Goal: Task Accomplishment & Management: Use online tool/utility

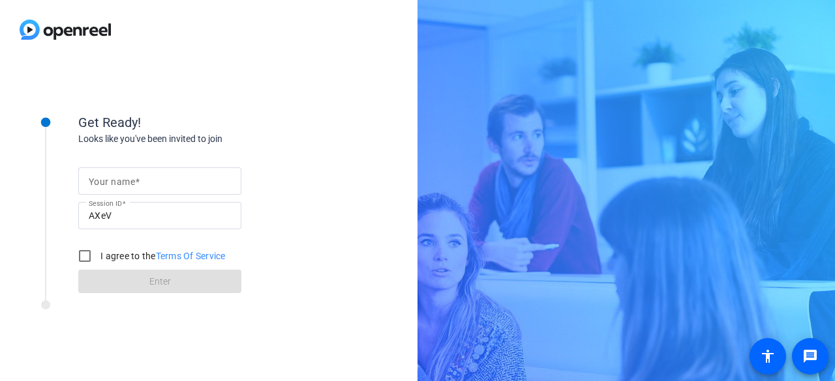
click at [132, 178] on mat-label "Your name" at bounding box center [112, 182] width 46 height 10
click at [132, 178] on input "Your name" at bounding box center [160, 181] width 142 height 16
type input "[PERSON_NAME]"
click at [80, 258] on input "I agree to the Terms Of Service" at bounding box center [85, 256] width 26 height 26
checkbox input "true"
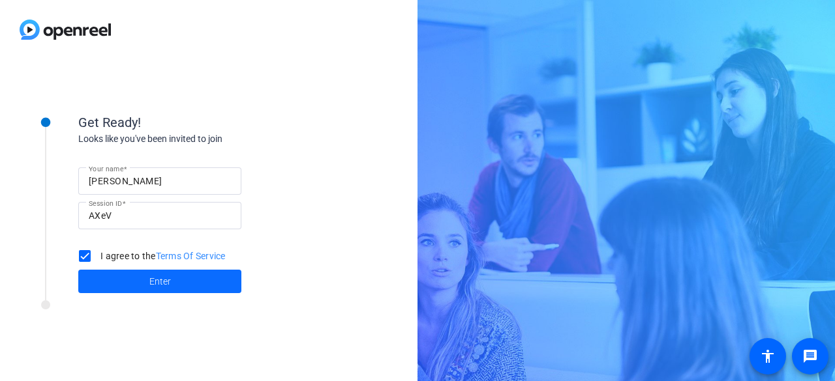
click at [133, 278] on span at bounding box center [159, 281] width 163 height 31
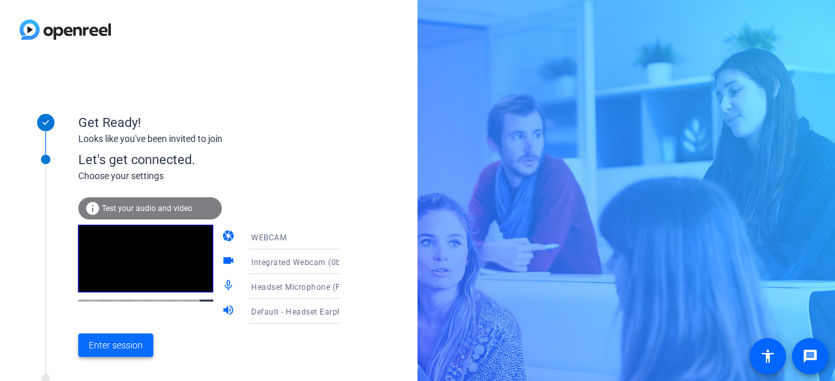
click at [120, 350] on span "Enter session" at bounding box center [116, 346] width 54 height 14
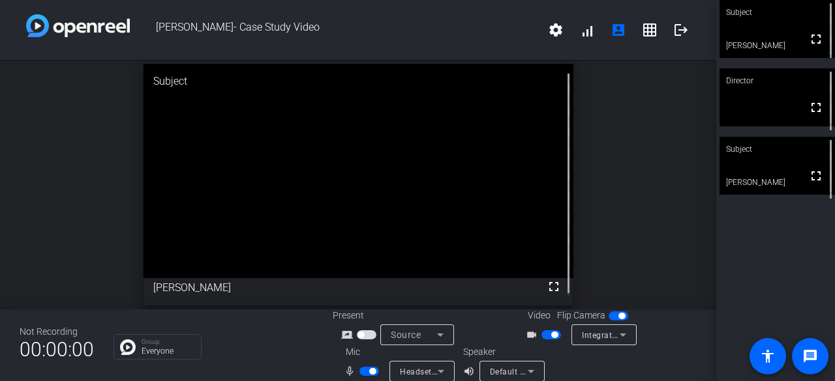
click at [362, 371] on span "button" at bounding box center [369, 371] width 20 height 9
click at [546, 338] on span "button" at bounding box center [551, 335] width 20 height 9
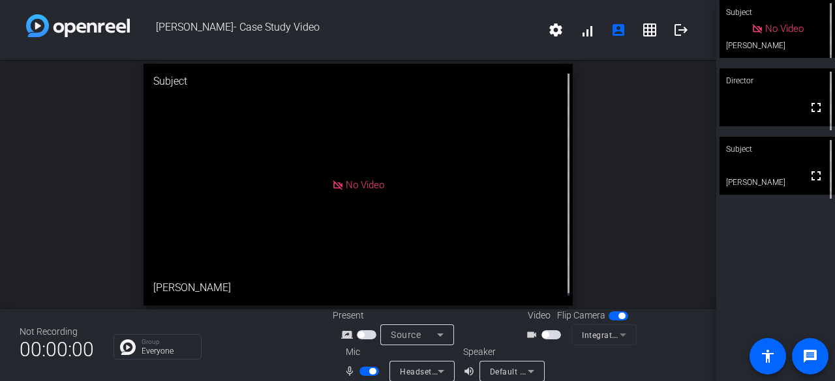
click at [543, 337] on span "button" at bounding box center [545, 335] width 7 height 7
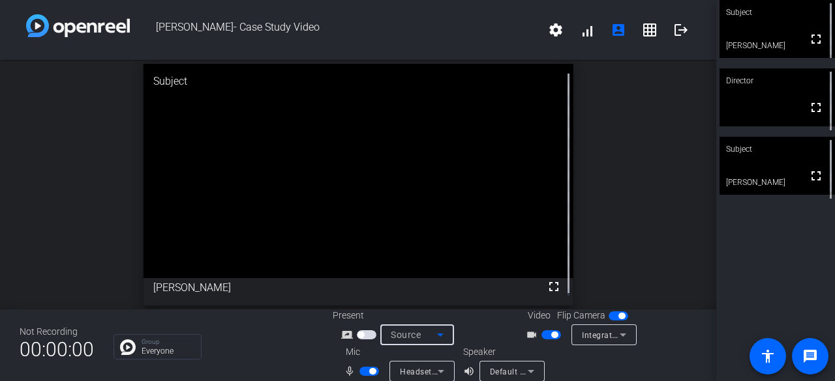
click at [419, 333] on div "Source" at bounding box center [414, 335] width 46 height 16
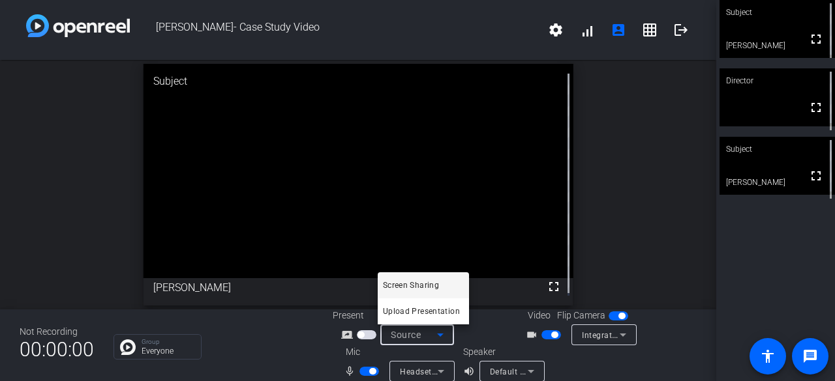
click at [419, 333] on div at bounding box center [417, 190] width 835 height 381
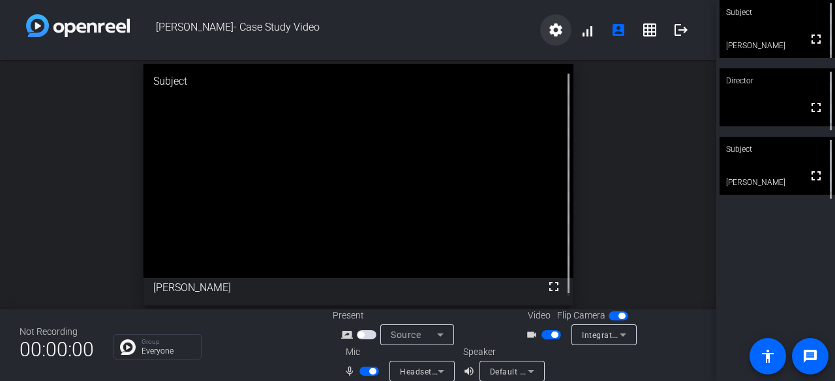
click at [556, 27] on mat-icon "settings" at bounding box center [556, 30] width 16 height 16
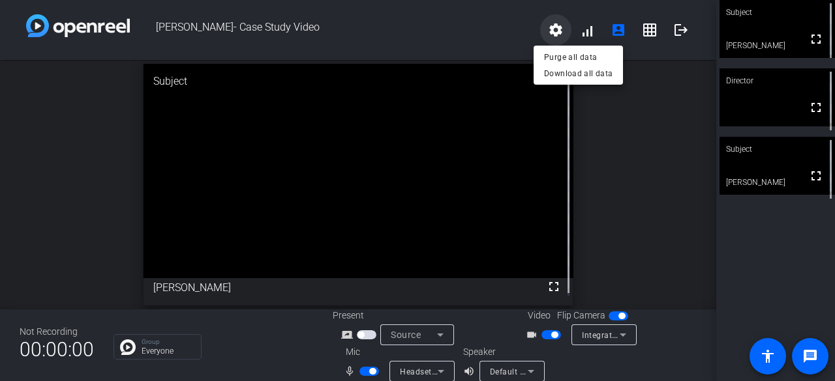
click at [556, 27] on div at bounding box center [417, 190] width 835 height 381
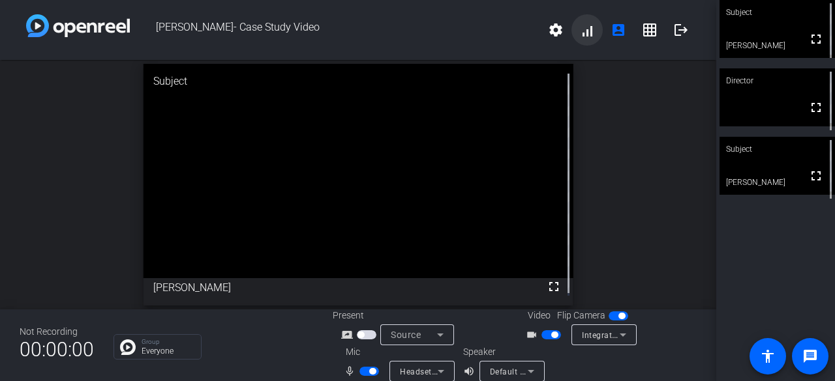
click at [586, 28] on span at bounding box center [586, 29] width 31 height 31
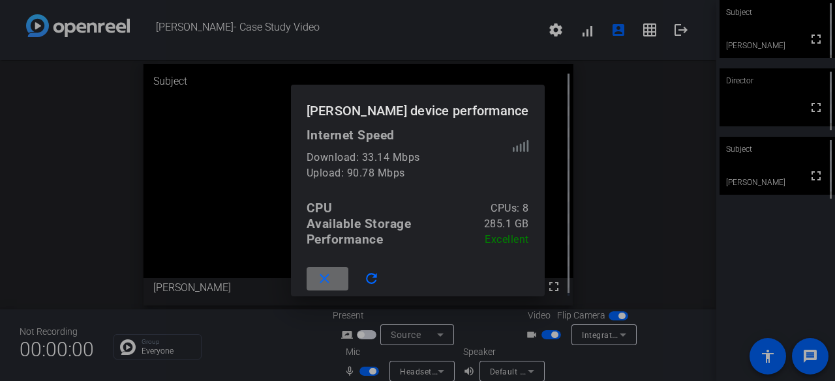
click at [333, 277] on mat-icon "close" at bounding box center [324, 279] width 16 height 16
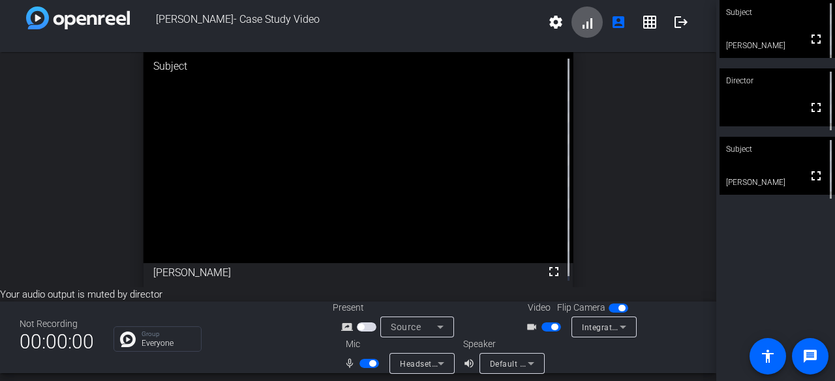
scroll to position [15, 0]
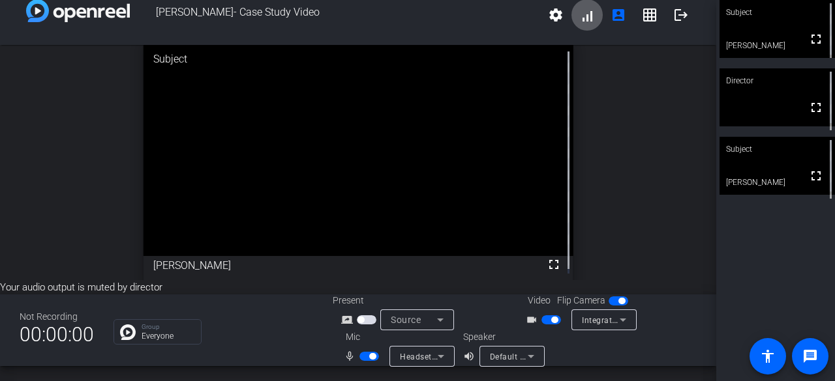
click at [503, 358] on span "Default - Headset Earphone (Plantronics Blackwire 3220 Series)" at bounding box center [611, 356] width 243 height 10
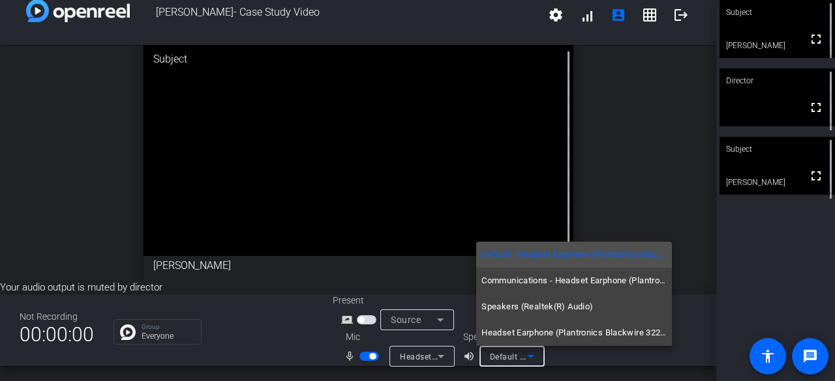
click at [638, 166] on div at bounding box center [417, 190] width 835 height 381
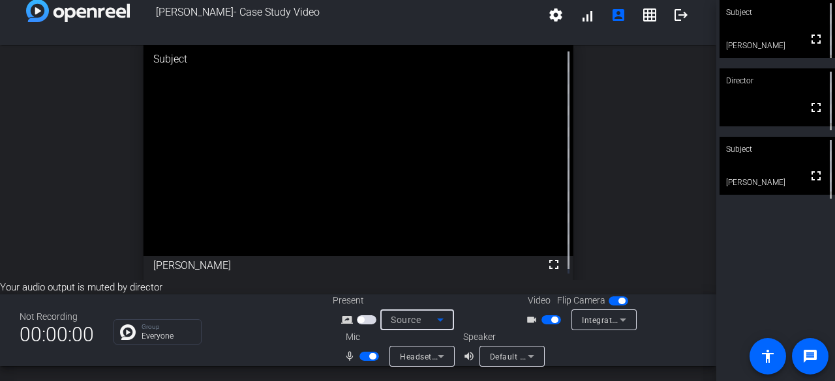
click at [408, 317] on span "Source" at bounding box center [406, 320] width 30 height 10
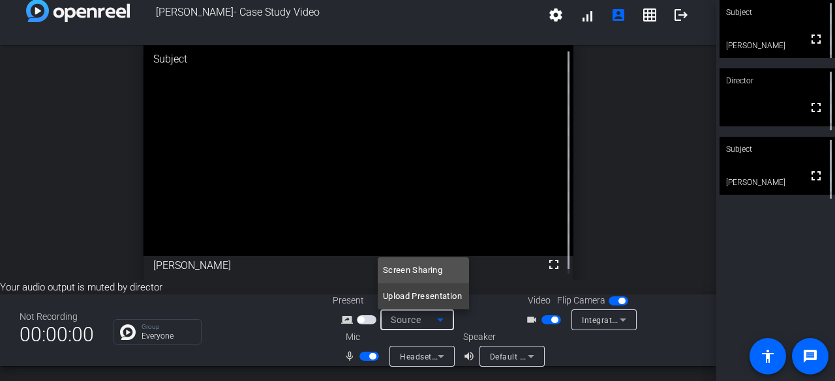
click at [408, 317] on div at bounding box center [417, 190] width 835 height 381
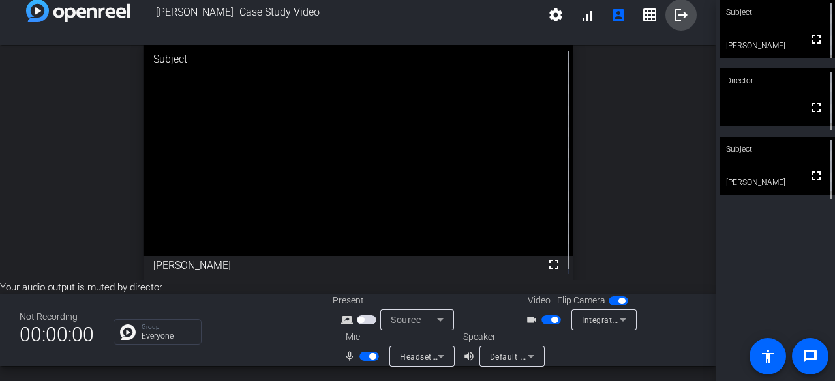
click at [680, 20] on mat-icon "logout" at bounding box center [681, 15] width 16 height 16
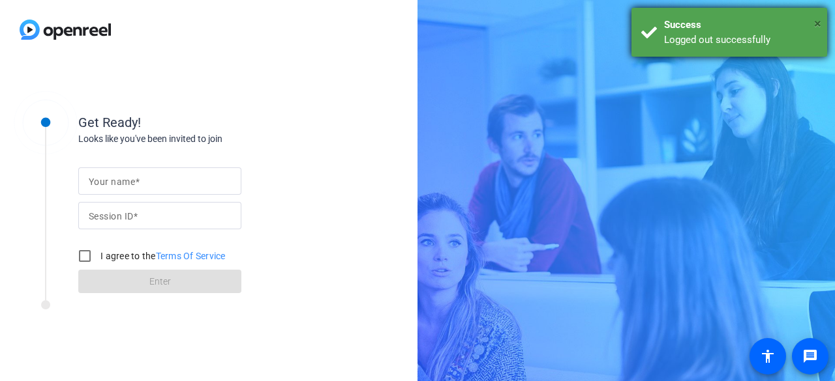
click at [815, 22] on span "×" at bounding box center [817, 24] width 7 height 16
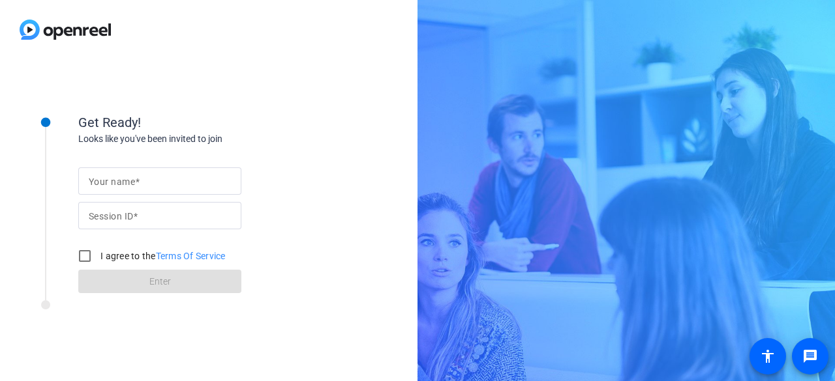
click at [135, 182] on span at bounding box center [137, 182] width 5 height 10
click at [134, 182] on input "Your name" at bounding box center [160, 181] width 142 height 16
click at [134, 181] on input "Your name" at bounding box center [160, 181] width 142 height 16
type input "[PERSON_NAME]"
click at [153, 217] on input "Session ID" at bounding box center [160, 216] width 142 height 16
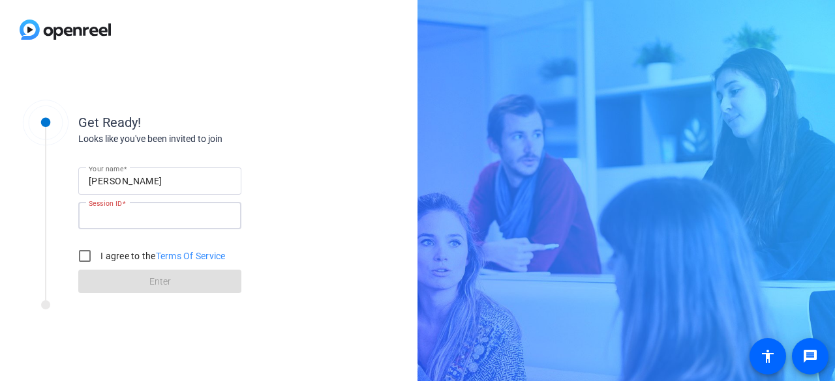
paste input "AXeV"
type input "AXeV"
click at [85, 255] on input "I agree to the Terms Of Service" at bounding box center [85, 256] width 26 height 26
checkbox input "true"
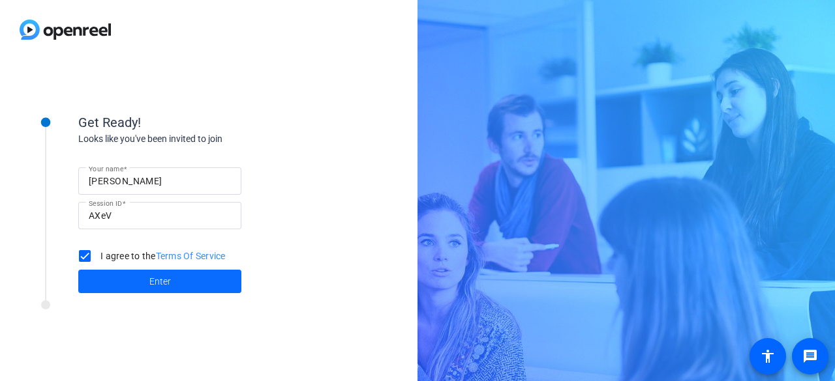
click at [164, 286] on span "Enter" at bounding box center [160, 282] width 22 height 14
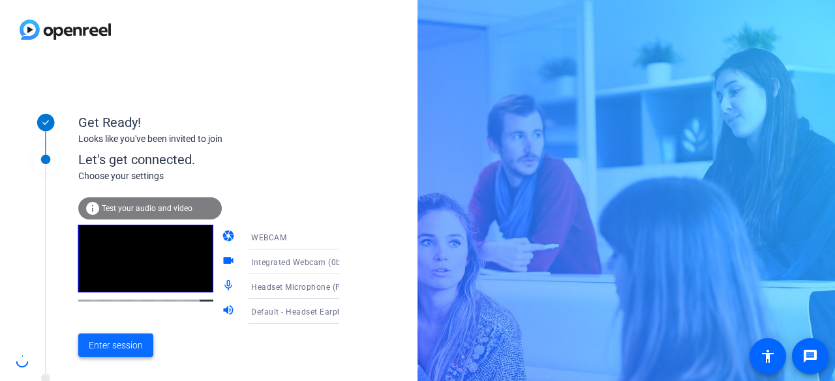
click at [129, 351] on span "Enter session" at bounding box center [116, 346] width 54 height 14
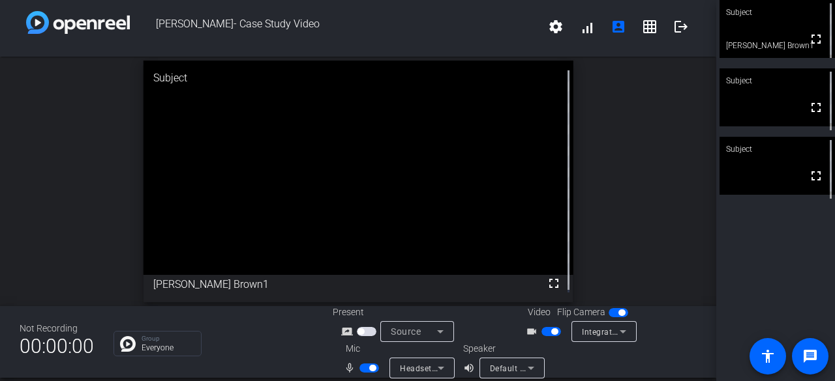
scroll to position [0, 0]
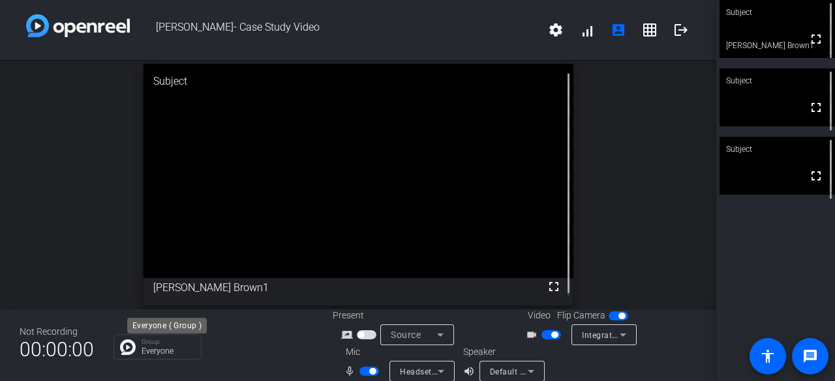
click at [146, 342] on p "Group" at bounding box center [168, 342] width 53 height 7
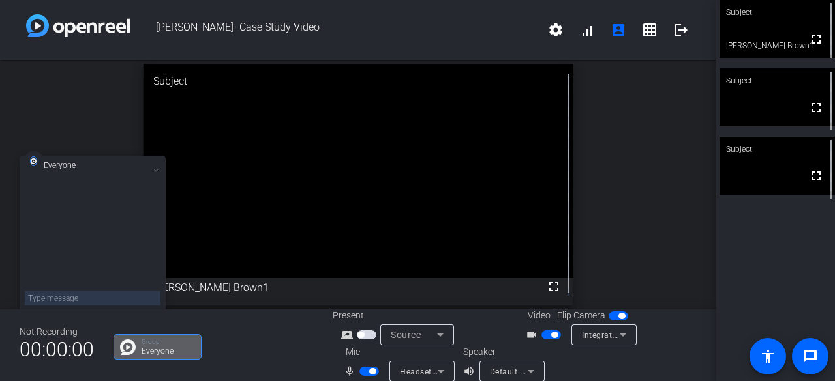
click at [157, 170] on icon at bounding box center [155, 170] width 5 height 5
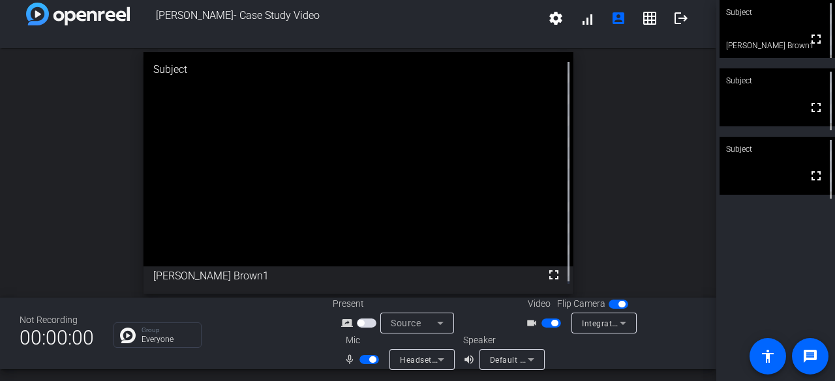
scroll to position [15, 0]
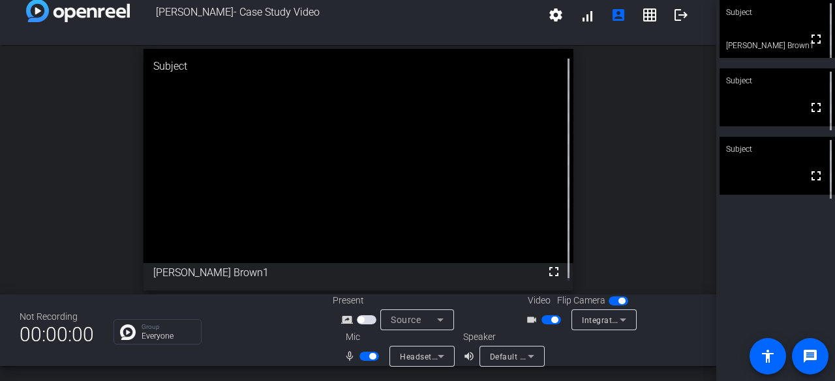
click at [513, 357] on span "Default - Headset Earphone (Plantronics Blackwire 3220 Series)" at bounding box center [611, 356] width 243 height 10
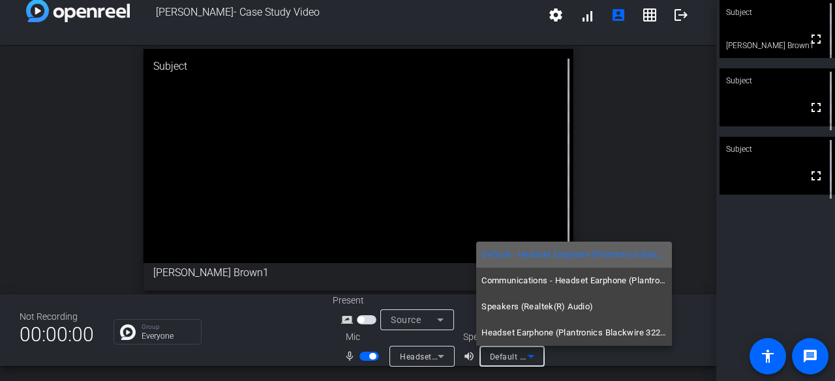
click at [527, 255] on span "Default - Headset Earphone (Plantronics Blackwire 3220 Series)" at bounding box center [573, 255] width 185 height 16
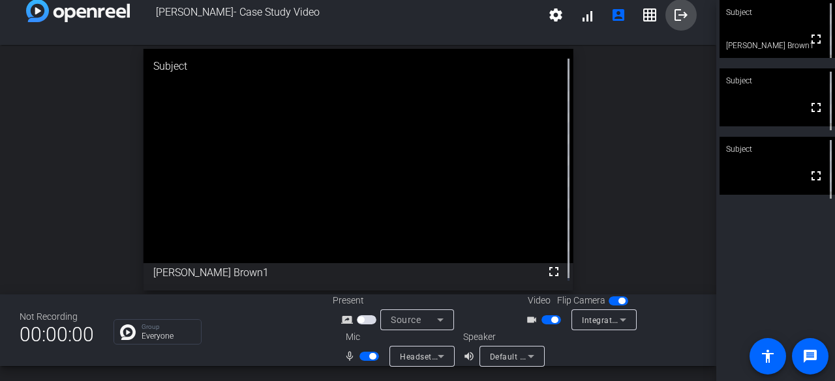
click at [676, 20] on mat-icon "logout" at bounding box center [681, 15] width 16 height 16
click at [678, 16] on mat-icon "logout" at bounding box center [681, 15] width 16 height 16
click at [677, 5] on span at bounding box center [680, 14] width 31 height 31
click at [660, 113] on div "open_in_new Subject fullscreen [PERSON_NAME] Brown1" at bounding box center [358, 170] width 716 height 250
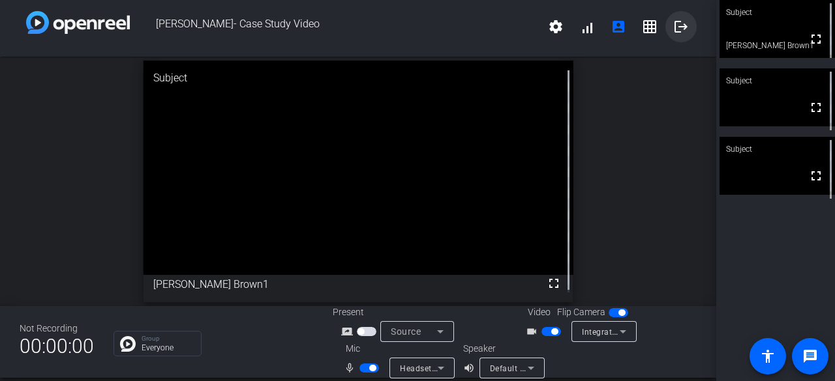
scroll to position [0, 0]
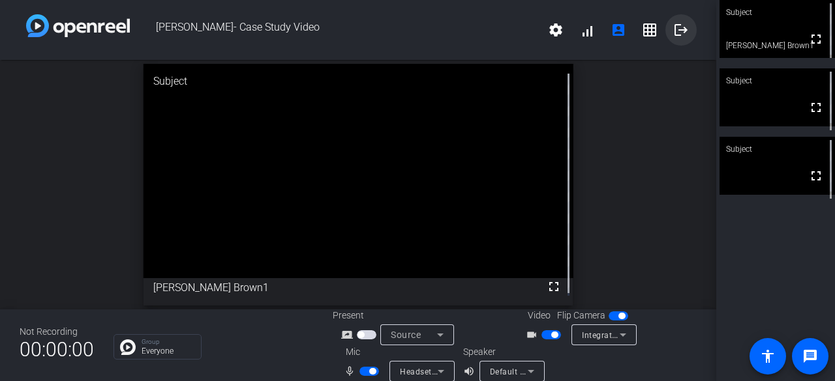
click at [674, 24] on mat-icon "logout" at bounding box center [681, 30] width 16 height 16
